Goal: Transaction & Acquisition: Subscribe to service/newsletter

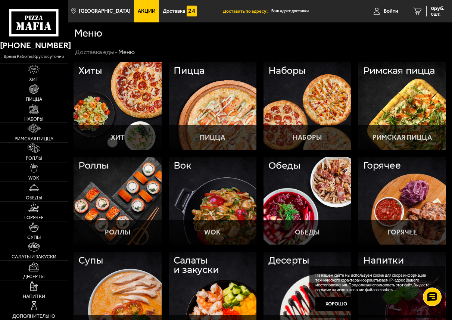
scroll to position [169, 0]
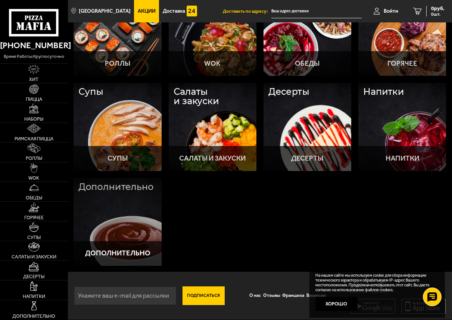
click at [98, 219] on div at bounding box center [118, 222] width 88 height 88
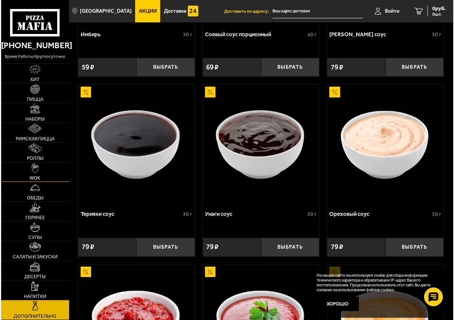
scroll to position [557, 0]
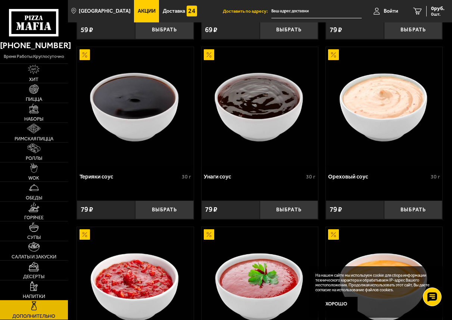
click at [241, 51] on img at bounding box center [260, 106] width 116 height 119
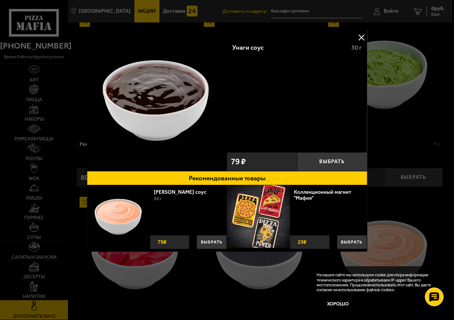
scroll to position [395, 0]
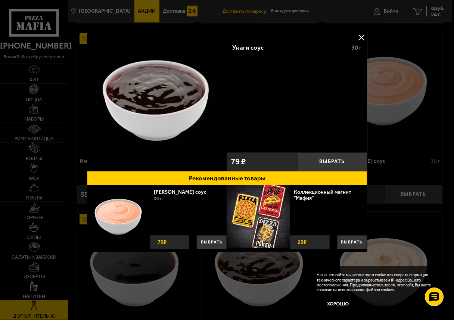
click at [331, 13] on div at bounding box center [227, 160] width 454 height 320
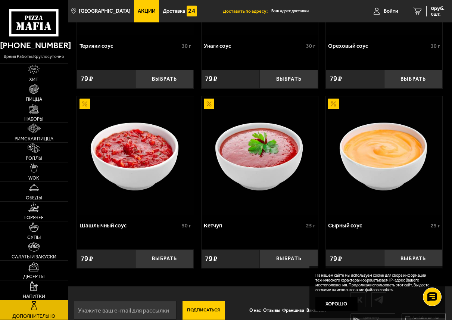
scroll to position [706, 0]
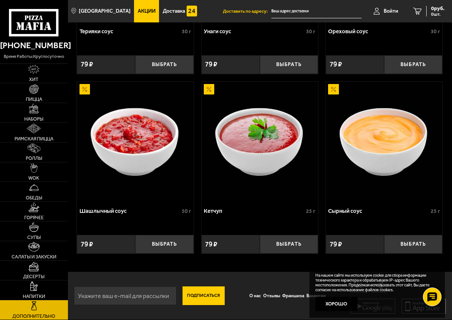
click at [200, 294] on button "Подписаться" at bounding box center [203, 295] width 43 height 19
